Goal: Find specific page/section

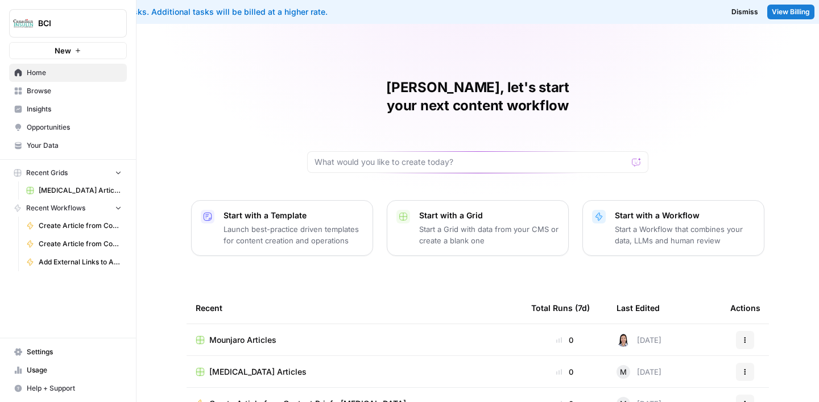
click at [220, 366] on span "[MEDICAL_DATA] Articles" at bounding box center [257, 371] width 97 height 11
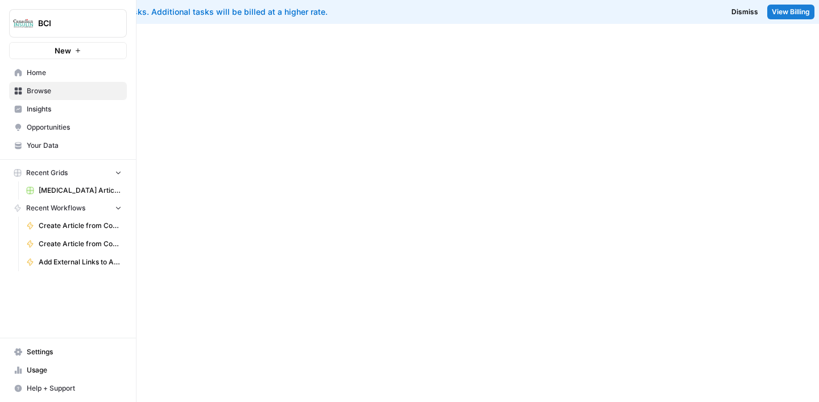
click at [220, 356] on div at bounding box center [477, 213] width 682 height 378
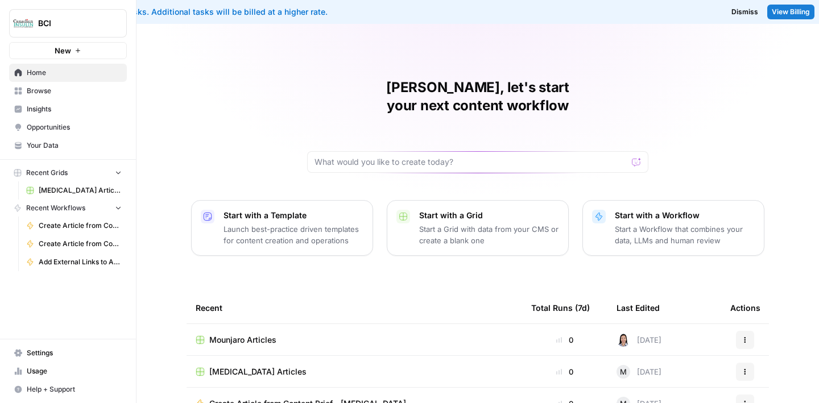
click at [235, 366] on span "[MEDICAL_DATA] Articles" at bounding box center [257, 371] width 97 height 11
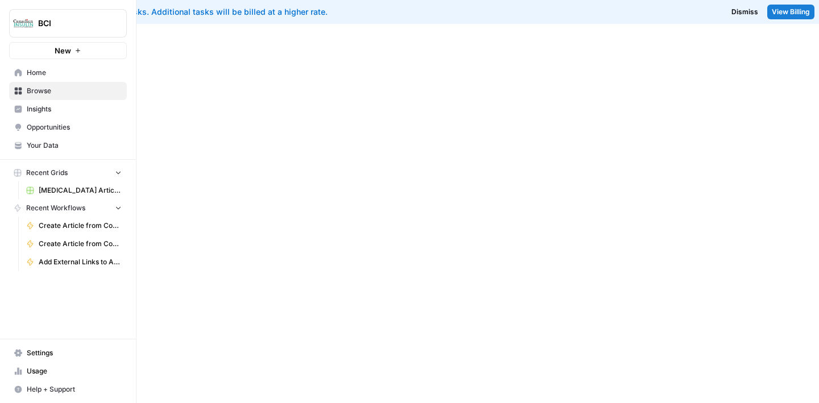
click at [237, 355] on div at bounding box center [477, 213] width 682 height 379
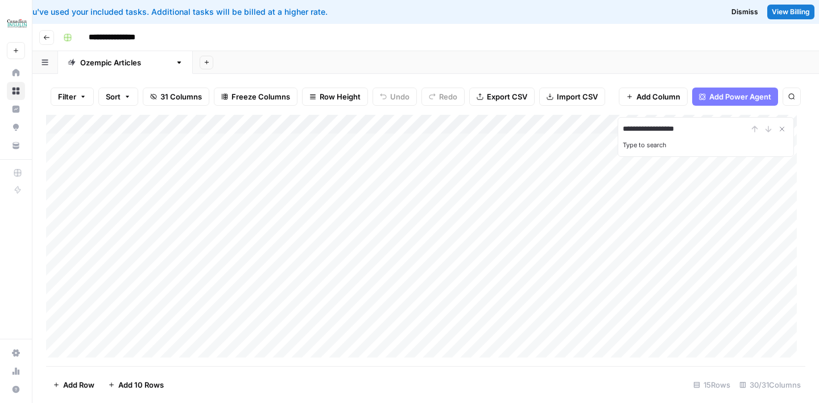
type input "**********"
click at [362, 260] on div "Add Column" at bounding box center [425, 240] width 759 height 251
click at [687, 255] on div "Add Column" at bounding box center [425, 240] width 759 height 251
